Goal: Information Seeking & Learning: Understand process/instructions

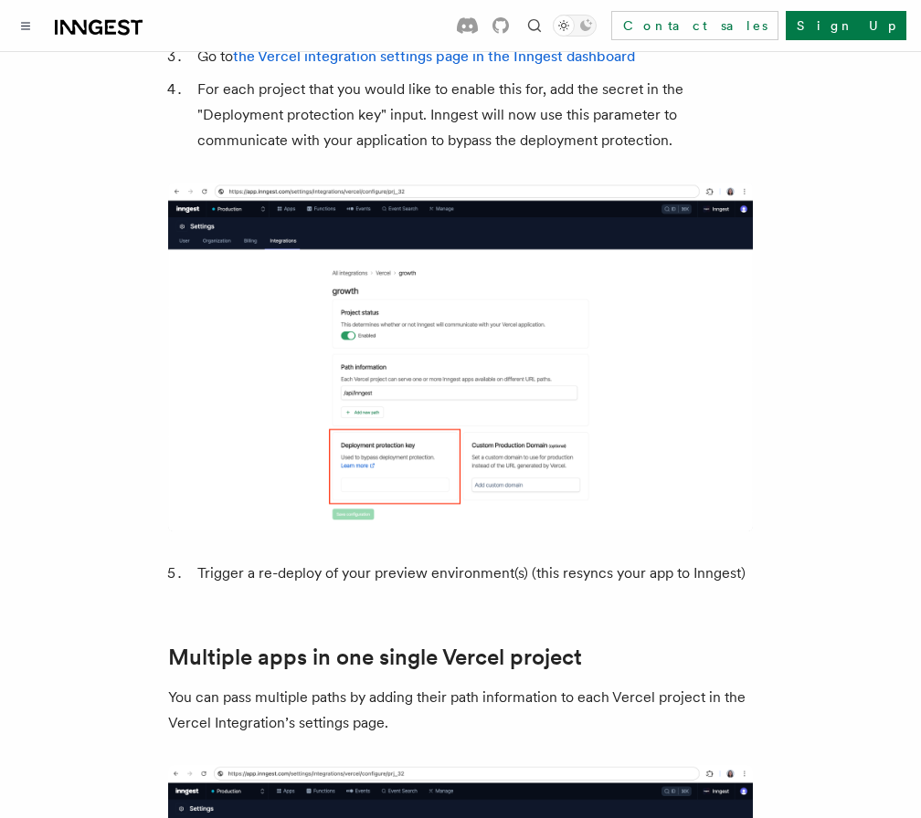
scroll to position [2098, 0]
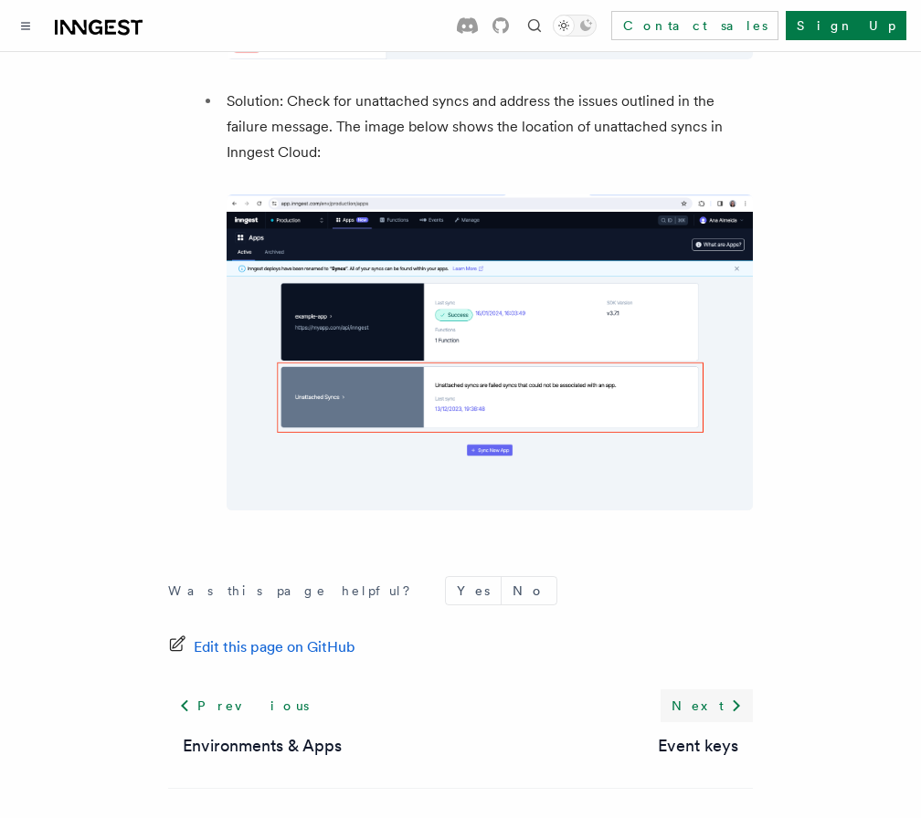
click at [714, 690] on link "Next" at bounding box center [706, 706] width 92 height 33
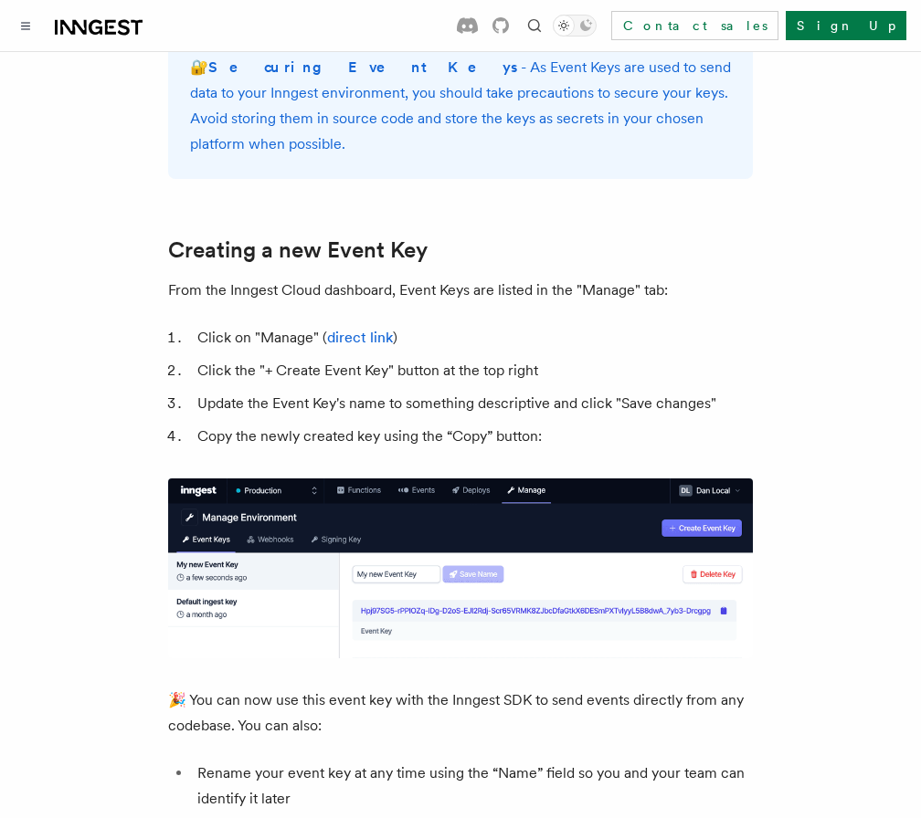
scroll to position [755, 0]
